Goal: Find contact information: Find contact information

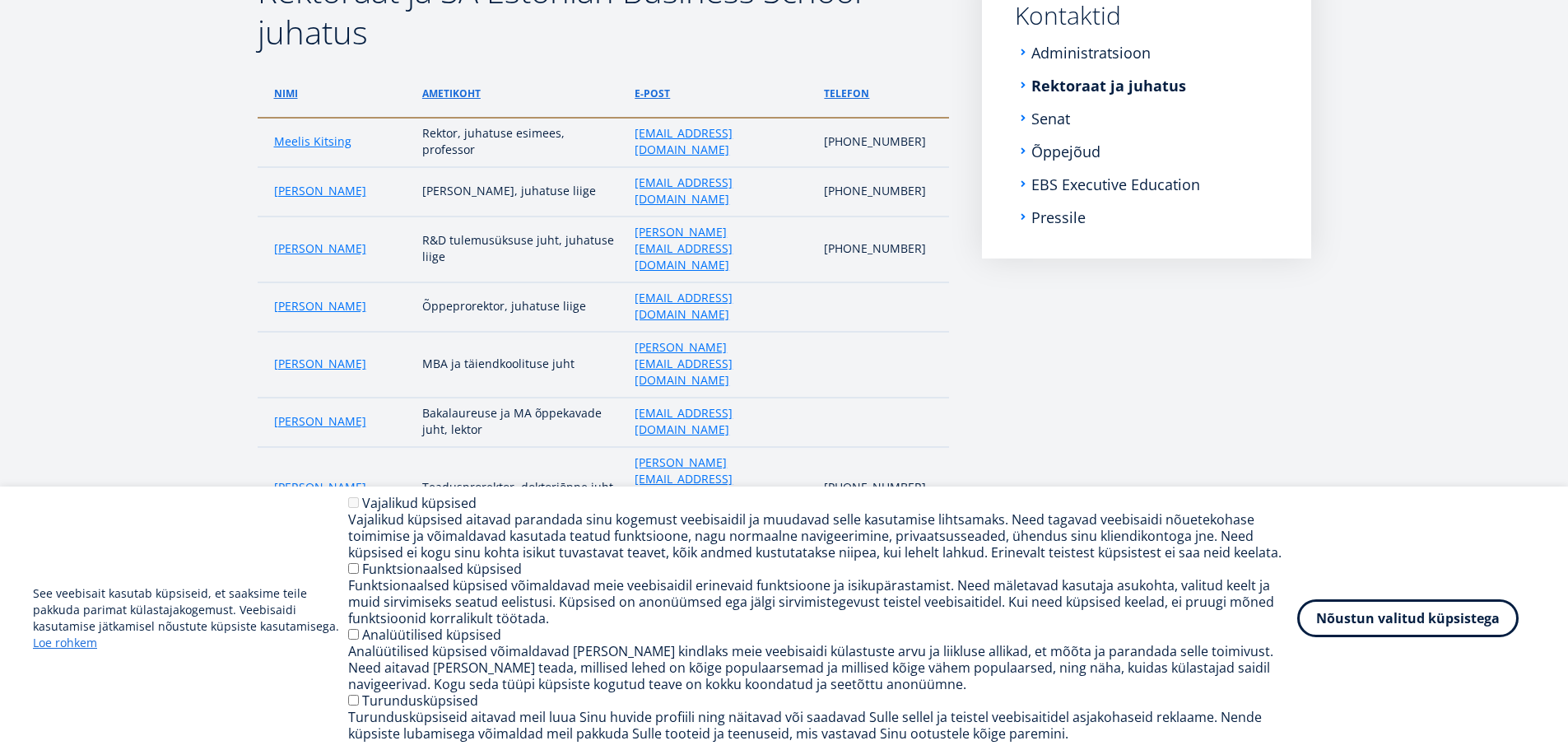
scroll to position [329, 0]
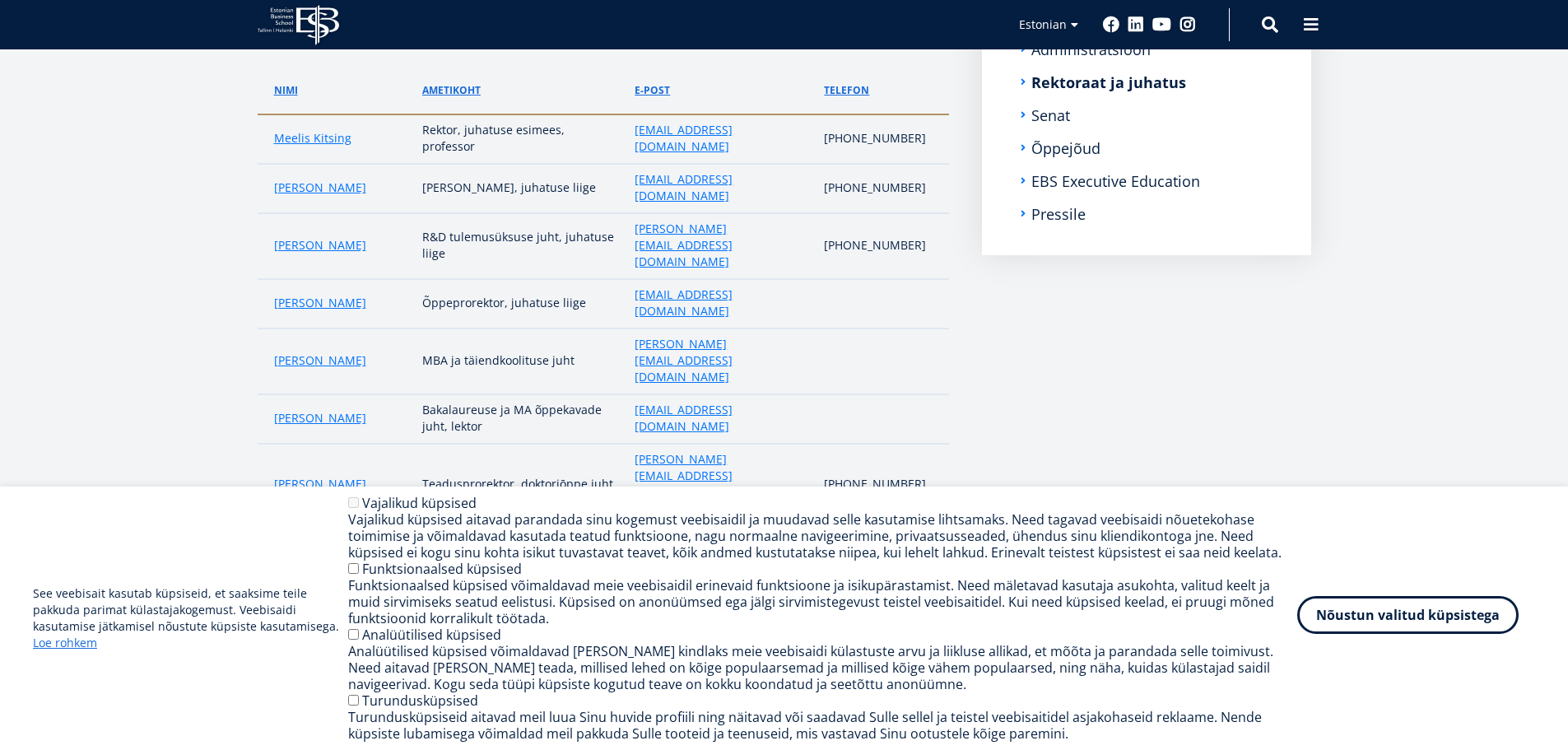
click at [1410, 621] on button "Nõustun valitud küpsistega" at bounding box center [1407, 615] width 221 height 38
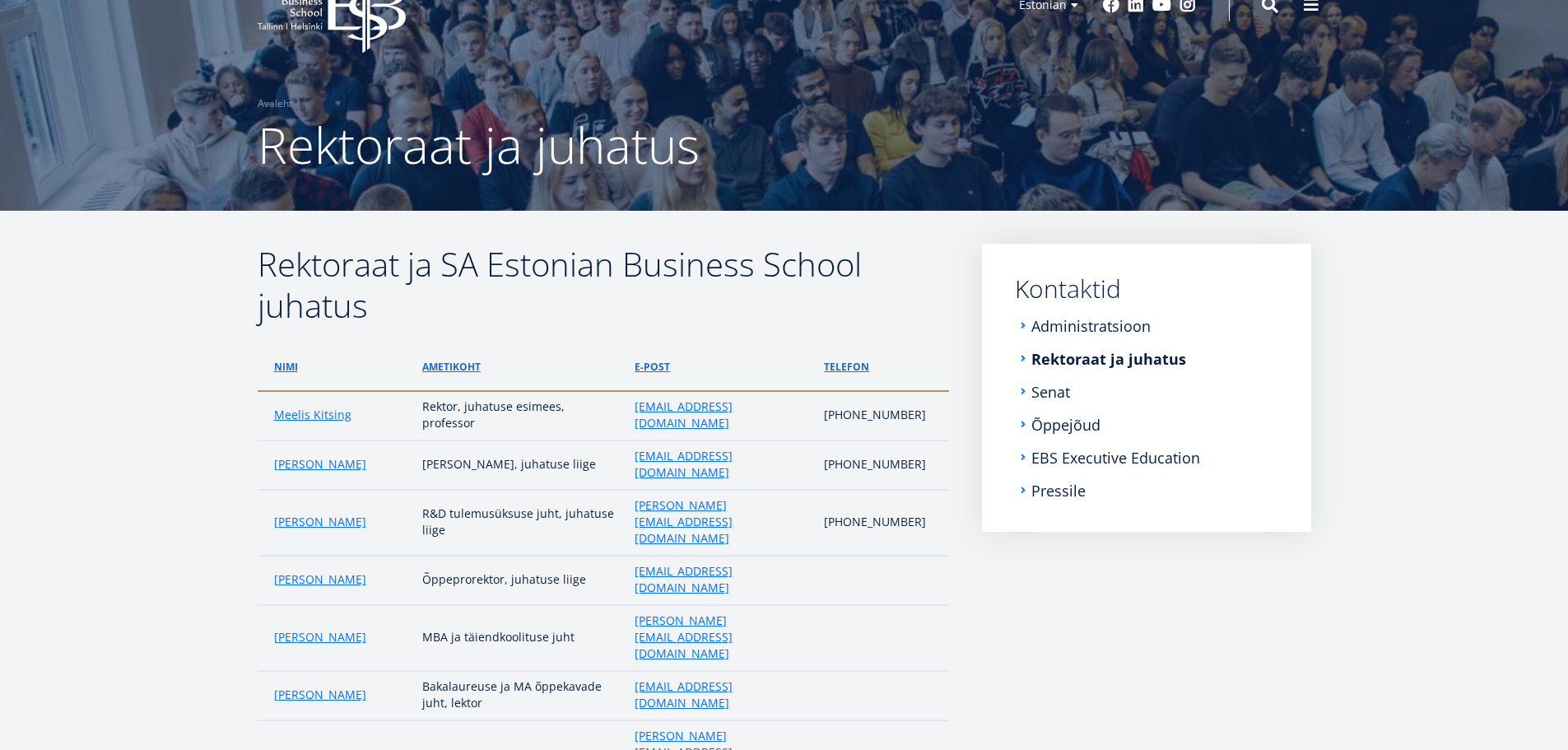
scroll to position [52, 0]
click at [1071, 325] on link "Administratsioon" at bounding box center [1092, 327] width 120 height 17
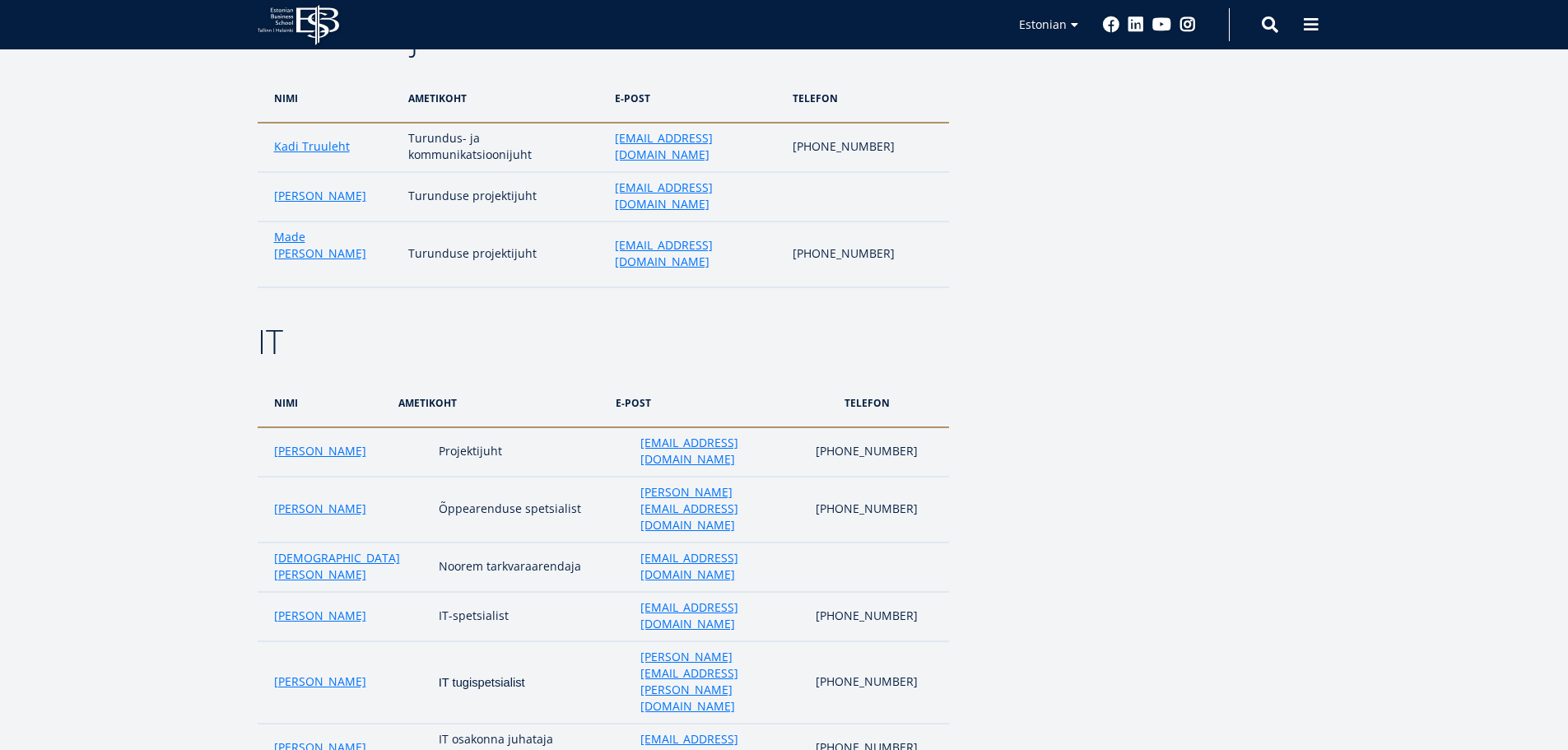
scroll to position [3506, 0]
